Goal: Task Accomplishment & Management: Manage account settings

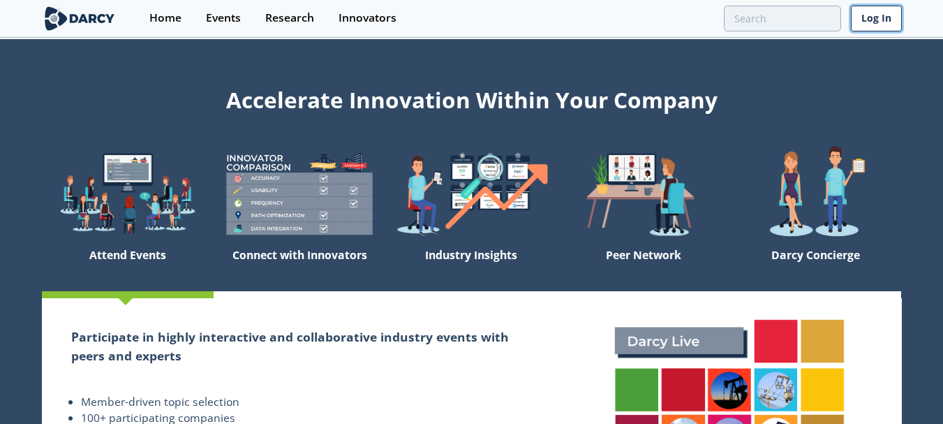
click at [867, 15] on link "Log In" at bounding box center [875, 19] width 51 height 26
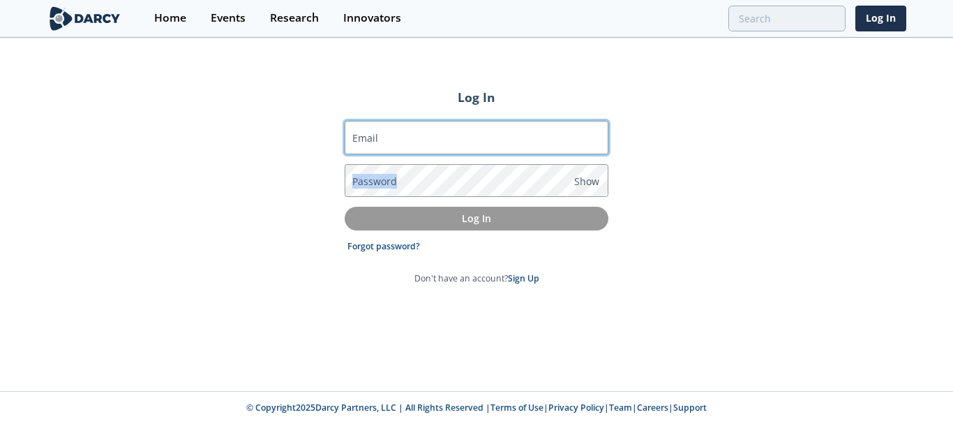
click at [395, 153] on form "Email Password Show Log In Forgot password? Don't have an account? Sign Up" at bounding box center [477, 203] width 264 height 164
click at [390, 140] on input "Email" at bounding box center [477, 137] width 264 height 33
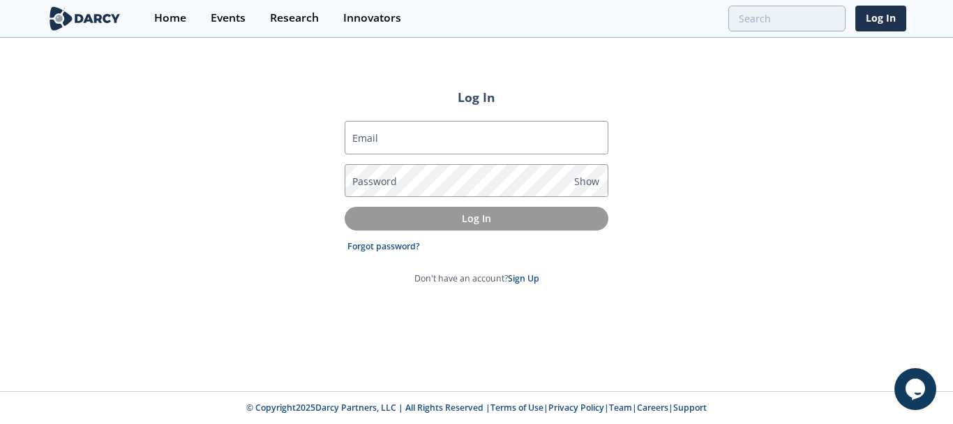
click at [366, 135] on label "Email" at bounding box center [365, 137] width 26 height 15
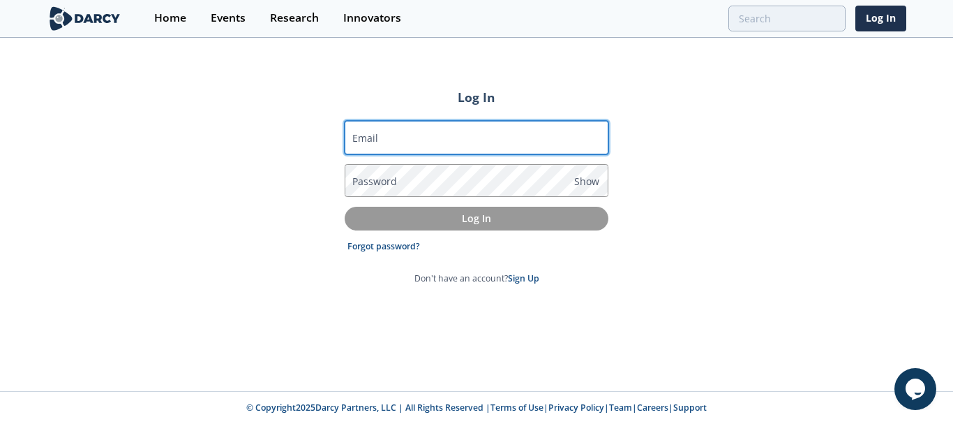
click at [366, 135] on input "Email" at bounding box center [477, 137] width 264 height 33
type input "c"
type input "[EMAIL_ADDRESS][DOMAIN_NAME]"
